Goal: Task Accomplishment & Management: Manage account settings

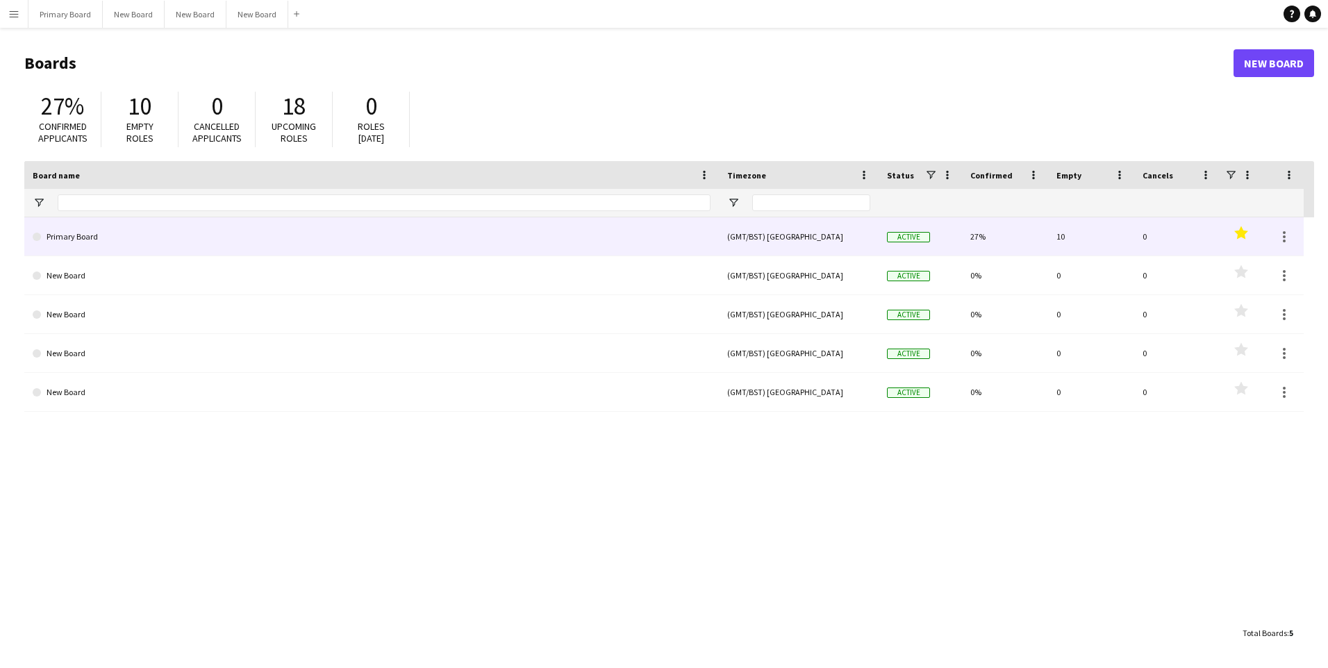
click at [69, 232] on link "Primary Board" at bounding box center [372, 236] width 678 height 39
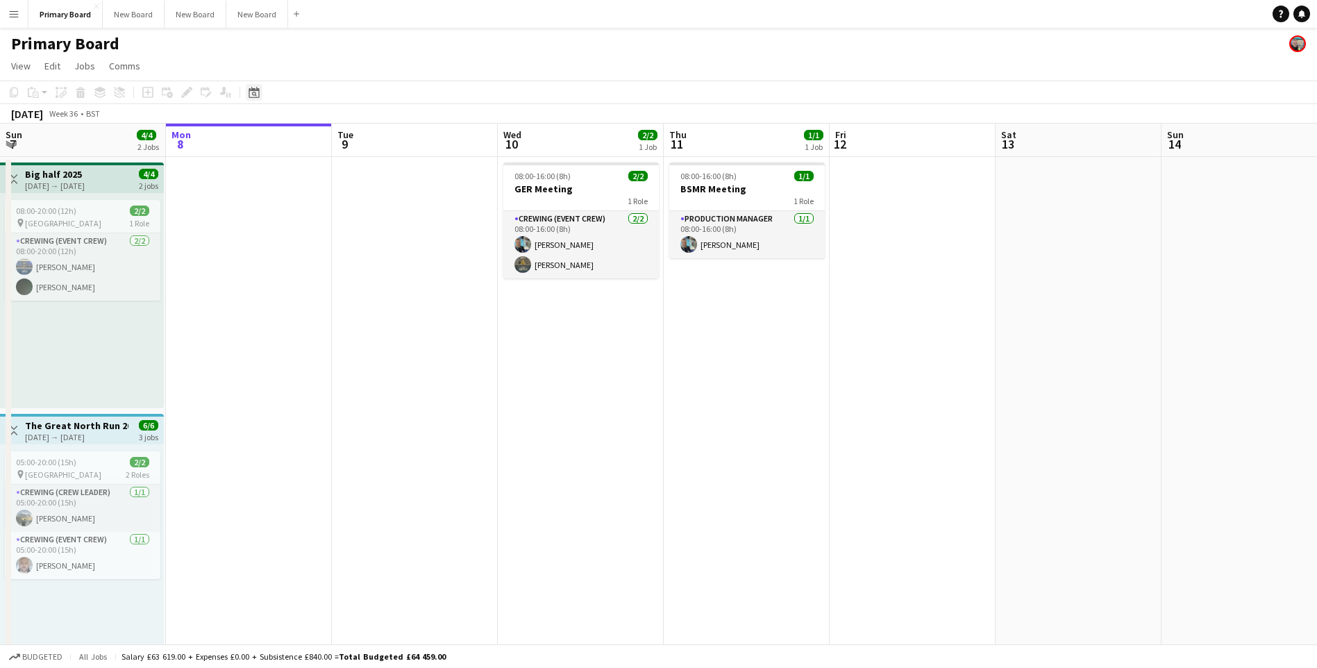
click at [253, 92] on icon at bounding box center [254, 94] width 5 height 5
click at [257, 250] on span "15" at bounding box center [257, 248] width 17 height 17
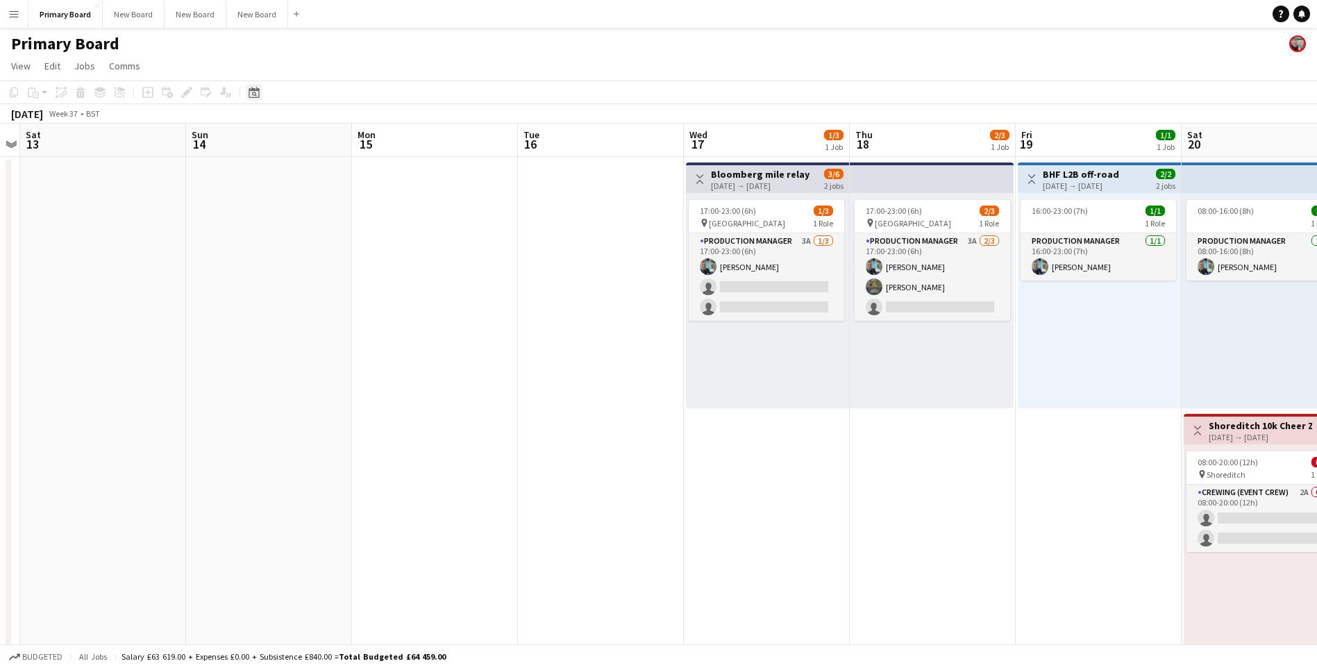
click at [257, 92] on icon "Date picker" at bounding box center [254, 92] width 11 height 11
click at [258, 263] on span "22" at bounding box center [257, 266] width 17 height 17
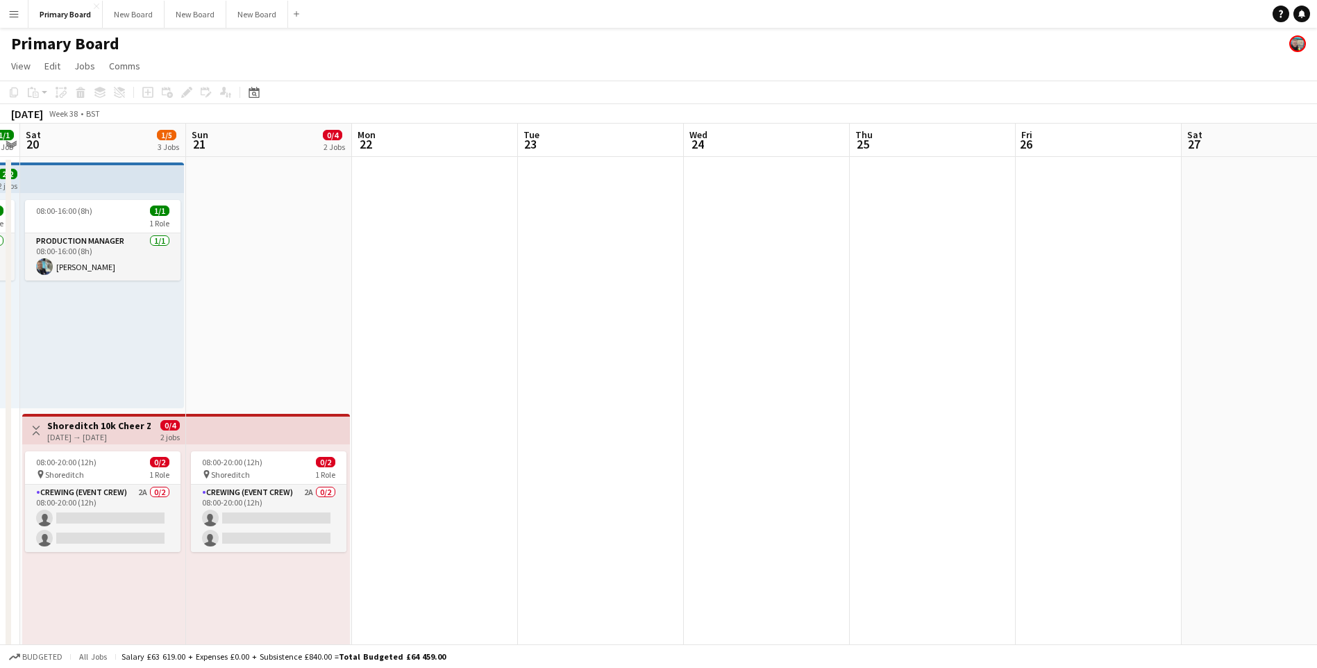
click at [1302, 45] on app-user-avatar at bounding box center [1297, 43] width 17 height 17
click at [10, 16] on app-icon "Menu" at bounding box center [13, 13] width 11 height 11
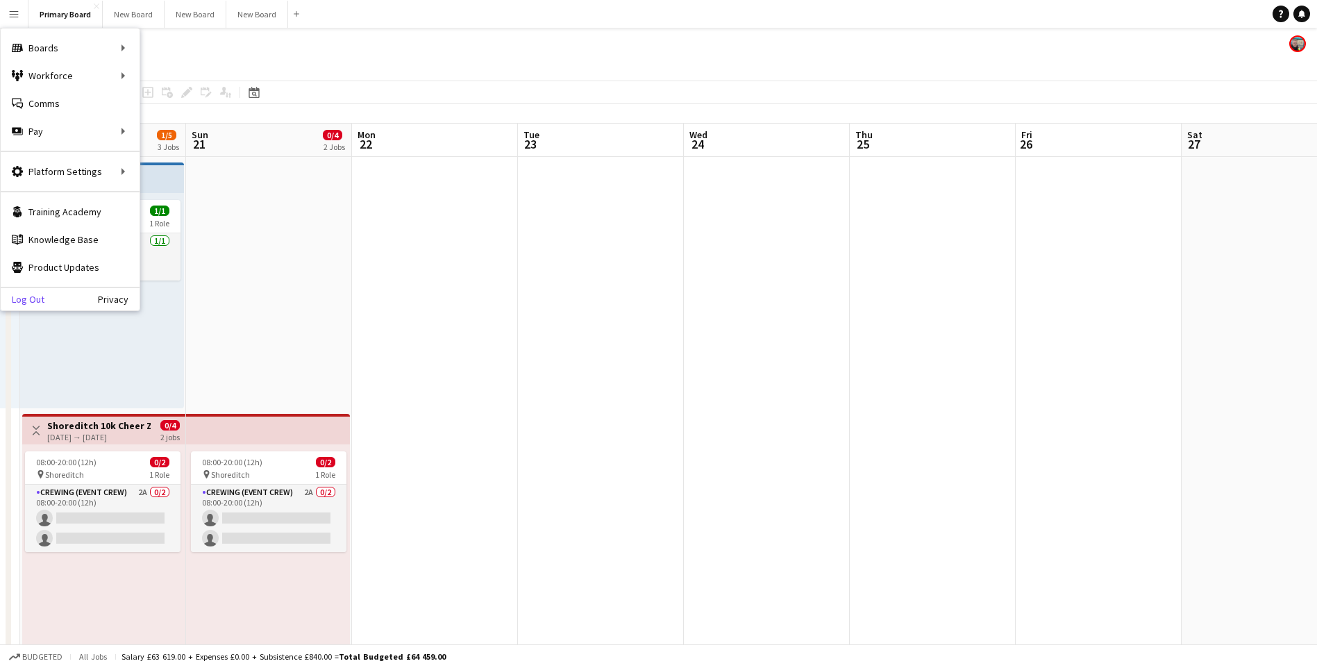
click at [24, 301] on link "Log Out" at bounding box center [23, 299] width 44 height 11
